Goal: Information Seeking & Learning: Learn about a topic

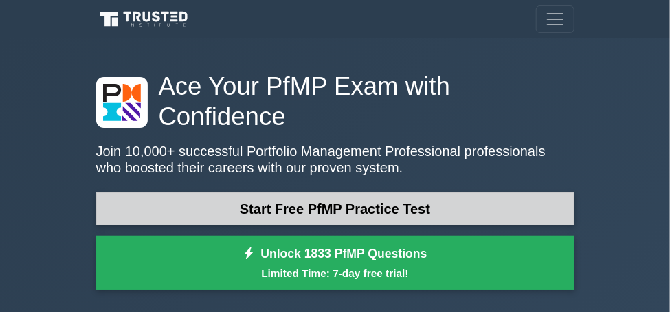
click at [379, 192] on link "Start Free PfMP Practice Test" at bounding box center [335, 208] width 478 height 33
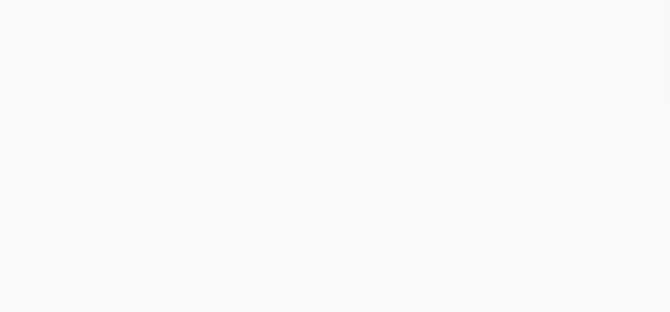
scroll to position [12, 0]
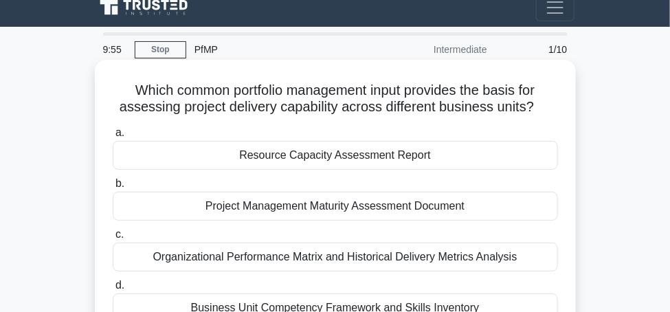
click at [383, 155] on div "Resource Capacity Assessment Report" at bounding box center [335, 155] width 445 height 29
click at [113, 137] on input "a. Resource Capacity Assessment Report" at bounding box center [113, 132] width 0 height 9
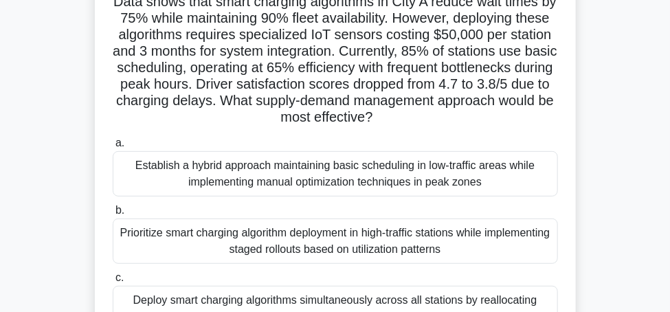
scroll to position [0, 0]
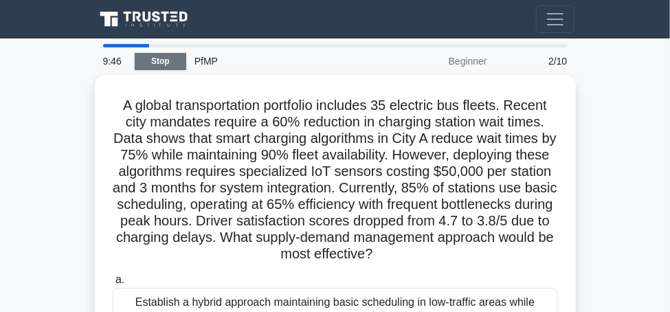
click at [159, 63] on link "Stop" at bounding box center [161, 61] width 52 height 17
